Goal: Task Accomplishment & Management: Manage account settings

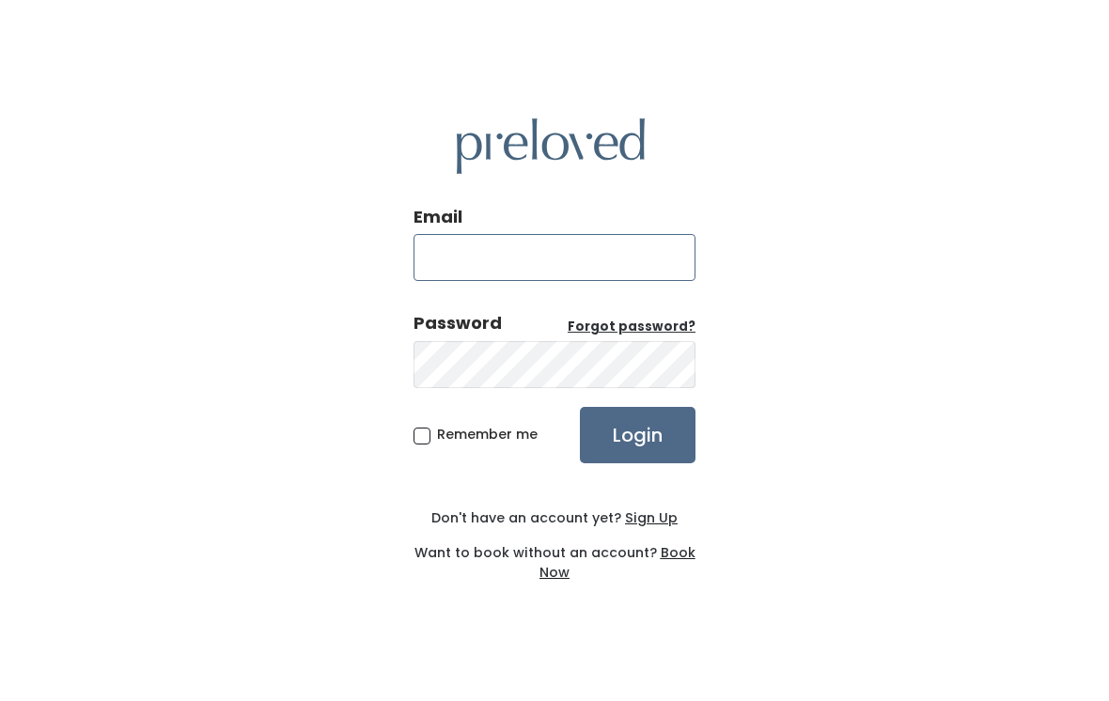
type input "[EMAIL_ADDRESS][DOMAIN_NAME]"
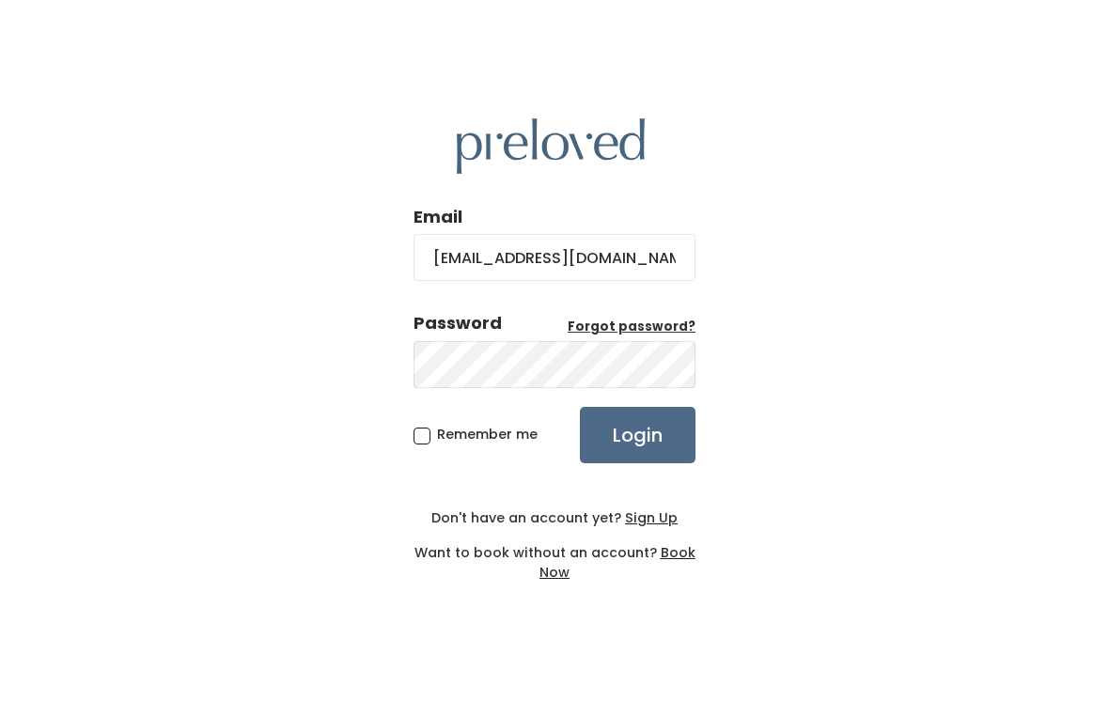
click at [637, 449] on input "Login" at bounding box center [638, 435] width 116 height 56
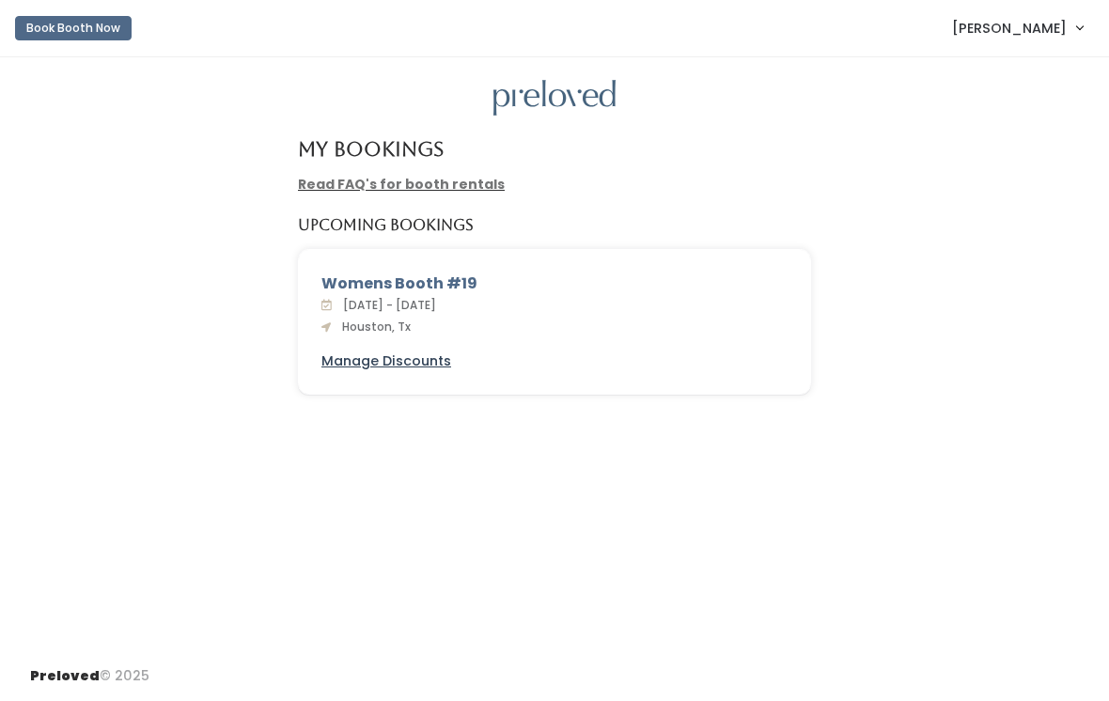
click at [408, 352] on u "Manage Discounts" at bounding box center [387, 361] width 130 height 19
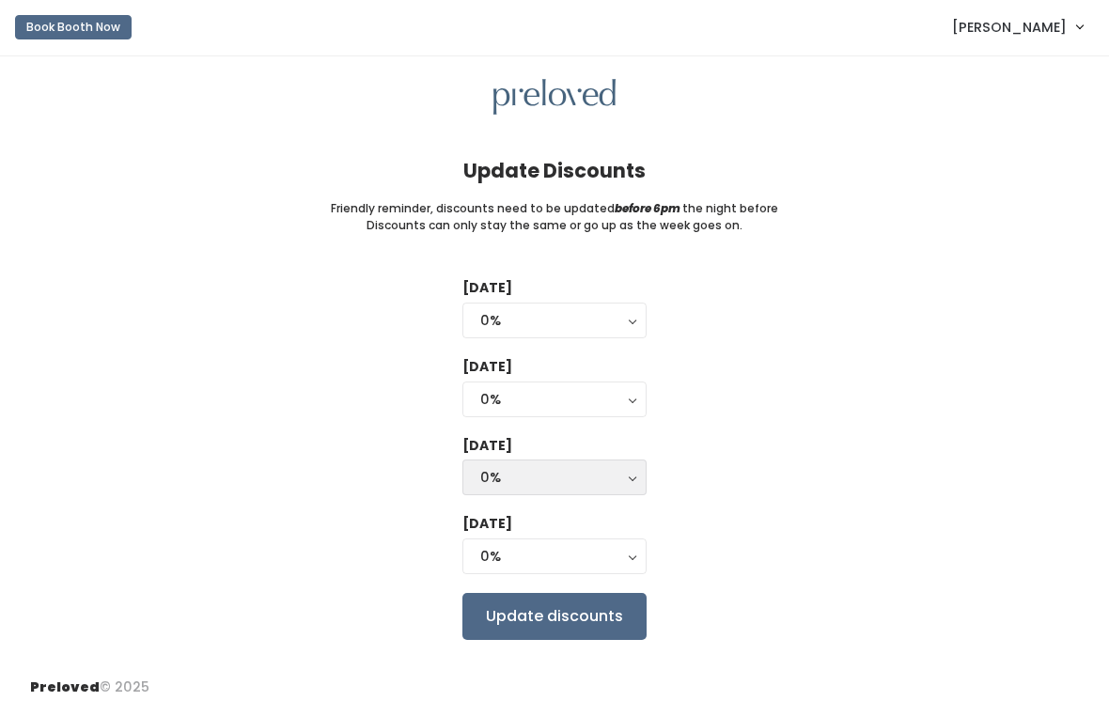
click at [632, 473] on button "0%" at bounding box center [555, 479] width 184 height 36
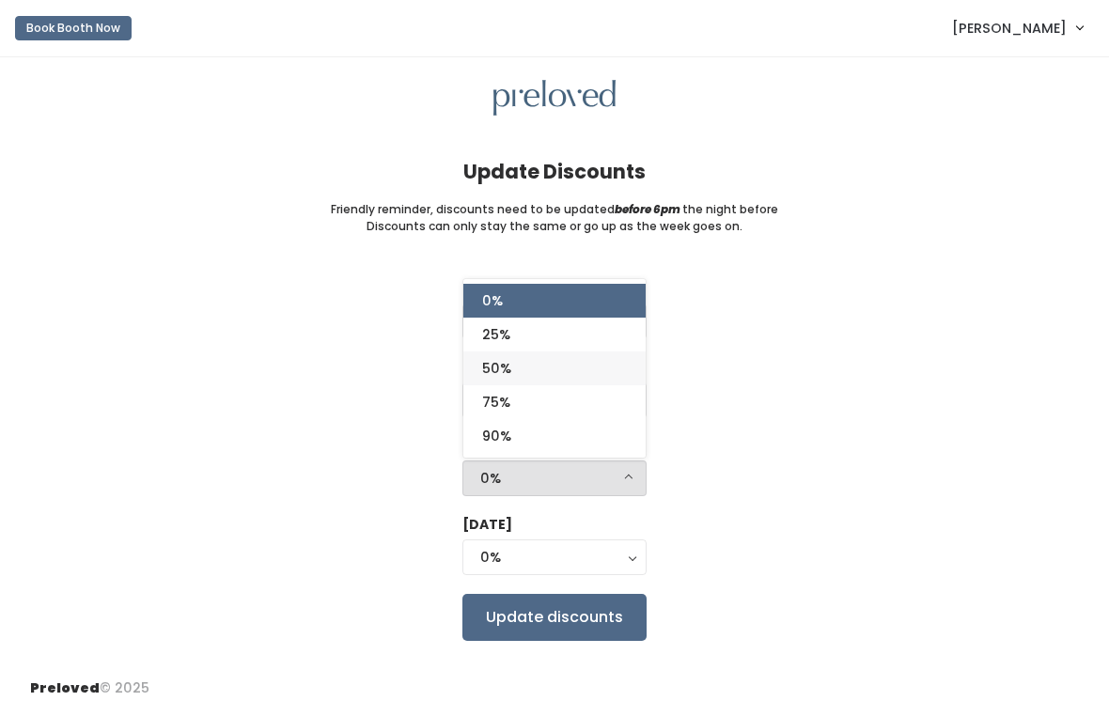
click at [511, 368] on span "50%" at bounding box center [496, 368] width 29 height 21
select select "50%"
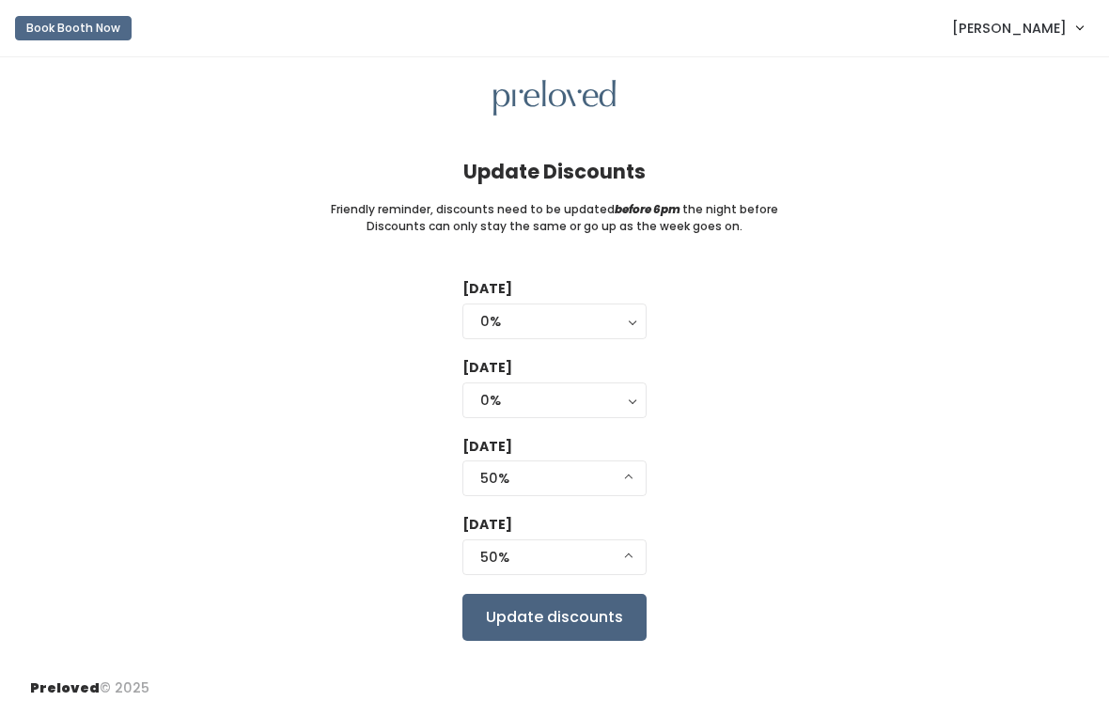
click at [530, 614] on input "Update discounts" at bounding box center [555, 617] width 184 height 47
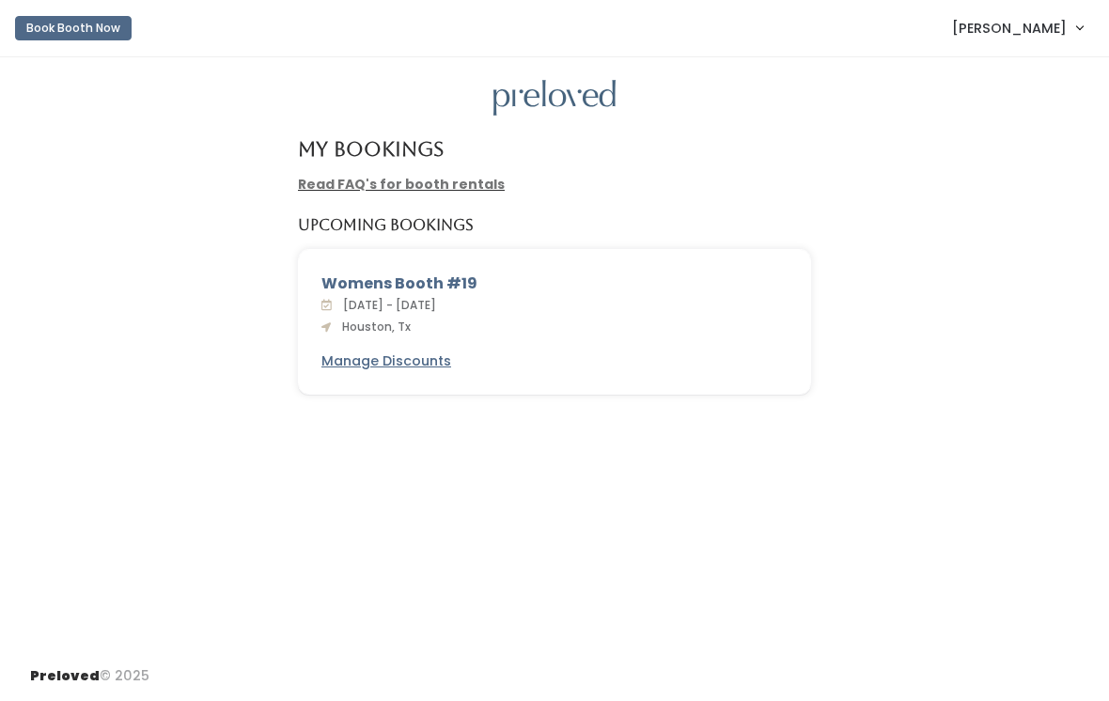
click at [1076, 37] on link "Victoria Arrington" at bounding box center [1018, 28] width 168 height 40
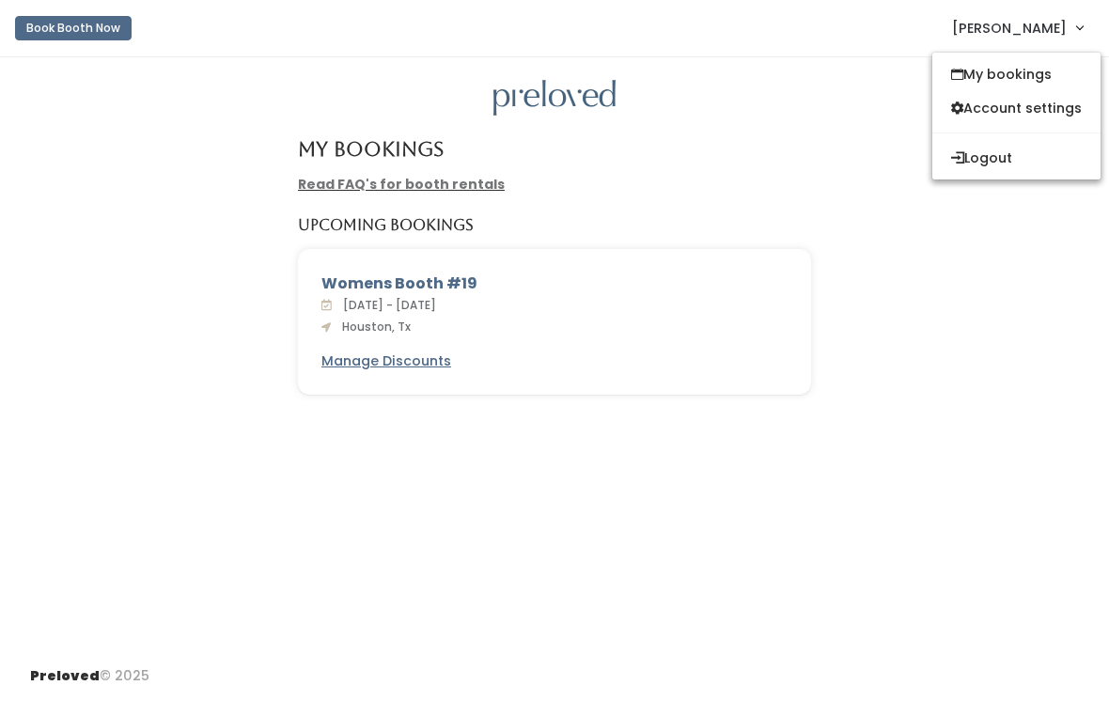
click at [1034, 335] on div "Womens Booth #19 Sat. Sep 20 - Fri. Sep 26, 2025 Houston, Tx Manage Discounts" at bounding box center [555, 333] width 1072 height 169
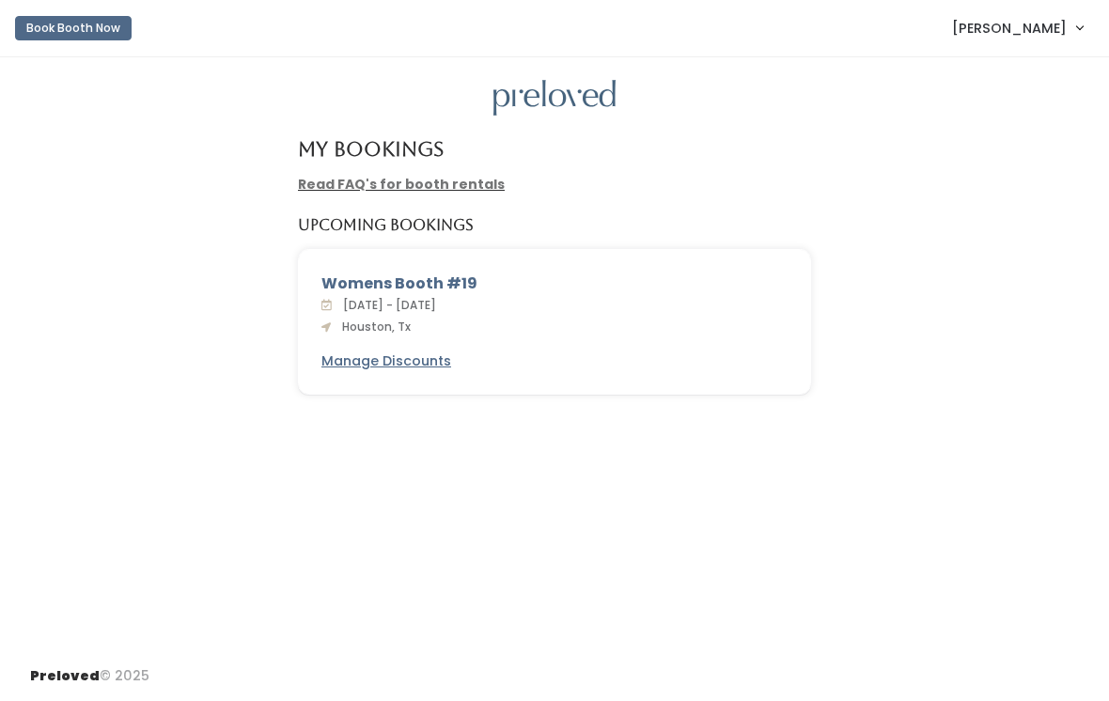
click at [467, 187] on link "Read FAQ's for booth rentals" at bounding box center [401, 184] width 207 height 19
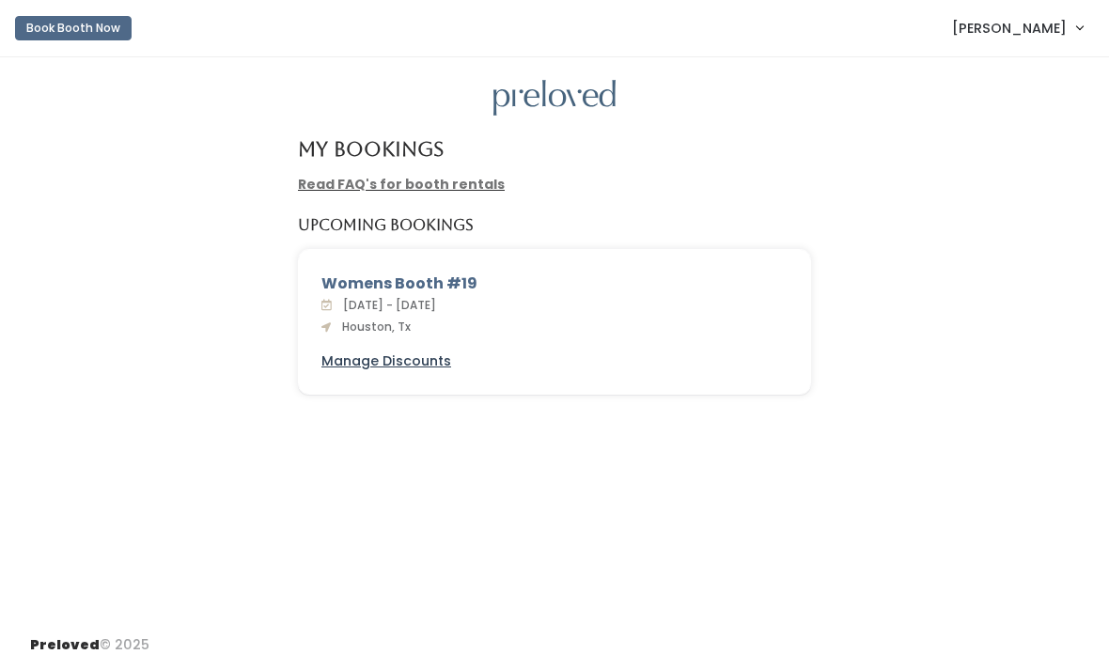
click at [413, 369] on u "Manage Discounts" at bounding box center [387, 361] width 130 height 19
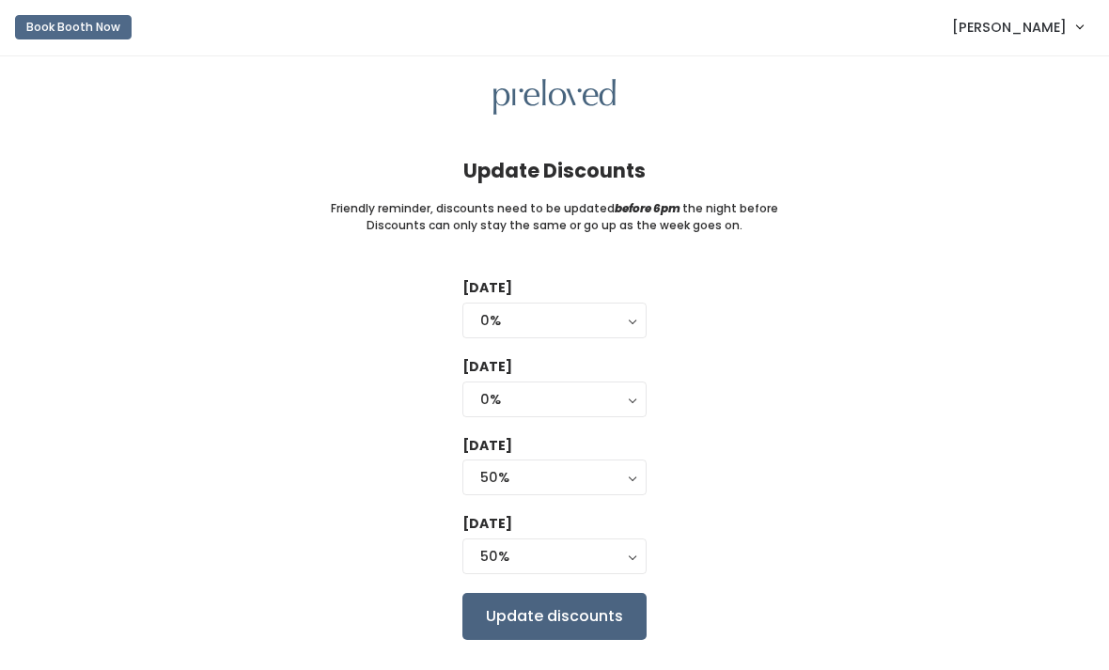
click at [510, 614] on input "Update discounts" at bounding box center [555, 617] width 184 height 47
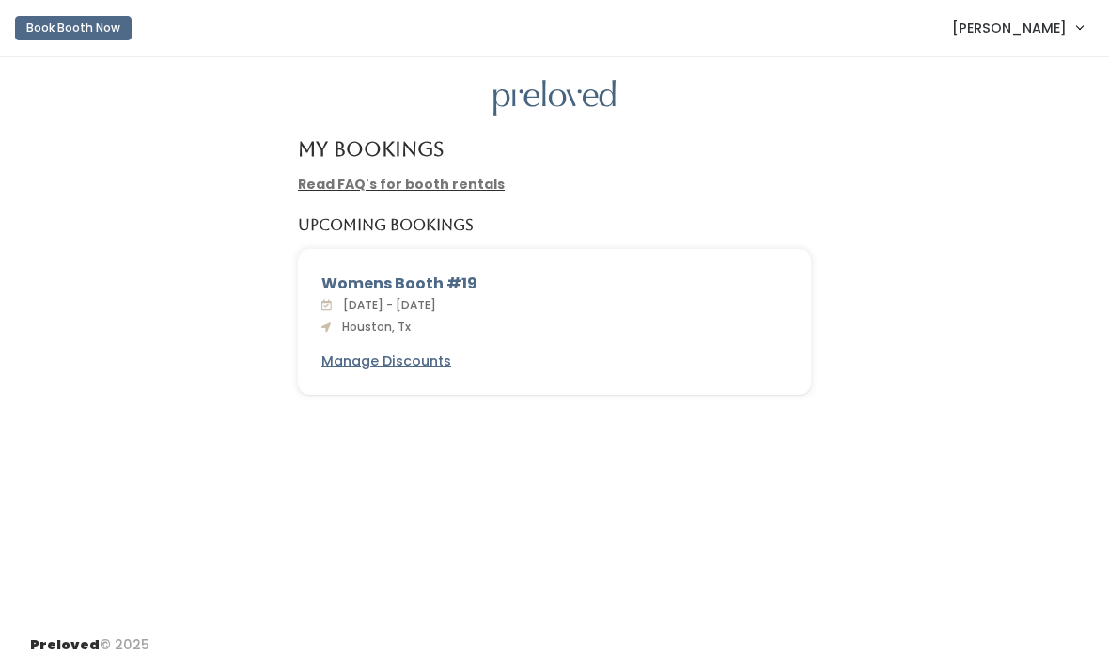
click at [1040, 34] on span "Victoria Arrington" at bounding box center [1009, 28] width 115 height 21
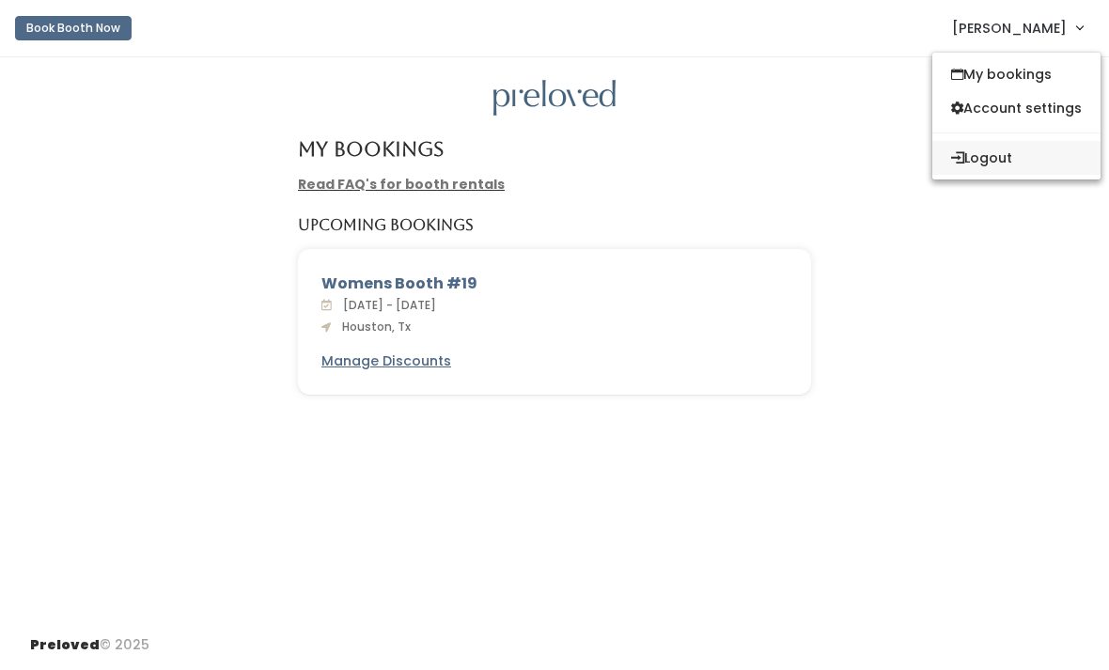
click at [976, 167] on button "Logout" at bounding box center [1017, 158] width 168 height 34
